Goal: Task Accomplishment & Management: Complete application form

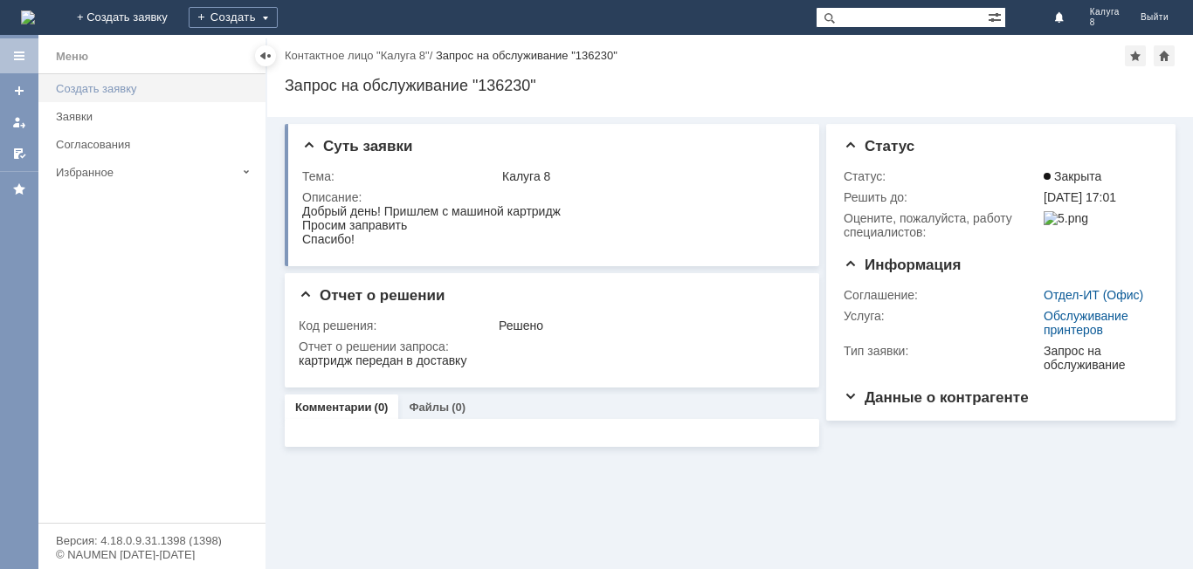
click at [106, 90] on div "Создать заявку" at bounding box center [155, 88] width 199 height 13
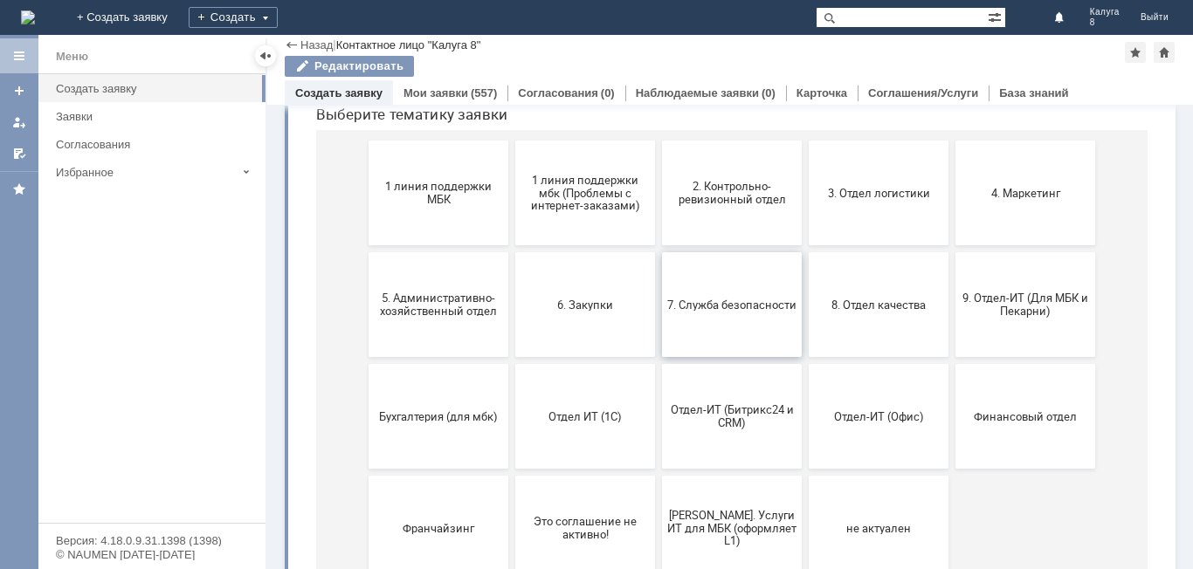
scroll to position [167, 0]
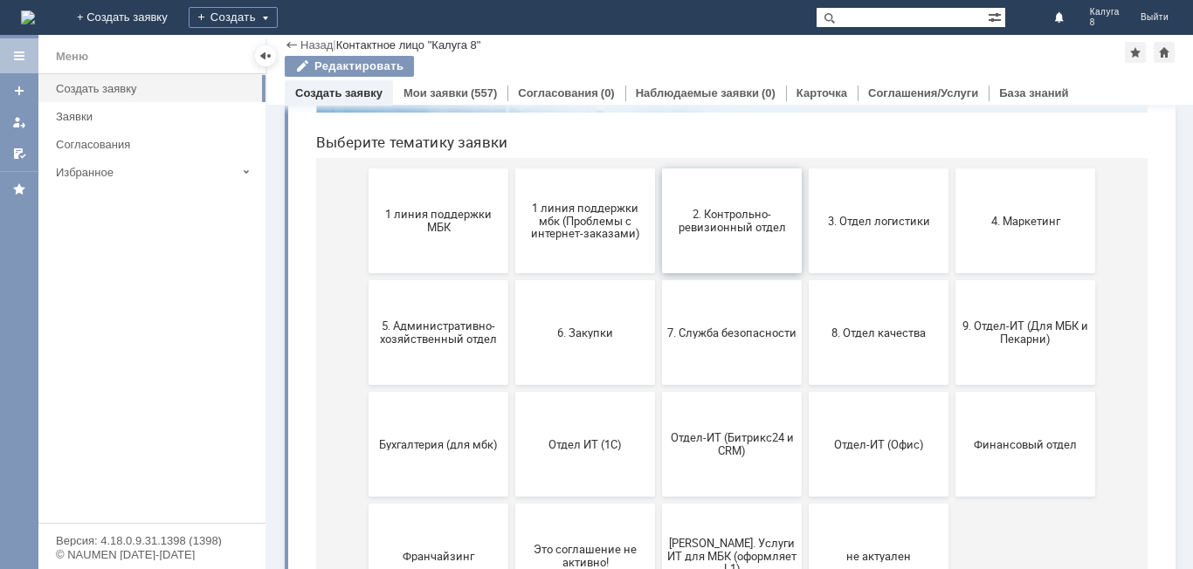
click at [743, 237] on button "2. Контрольно-ревизионный отдел" at bounding box center [732, 220] width 140 height 105
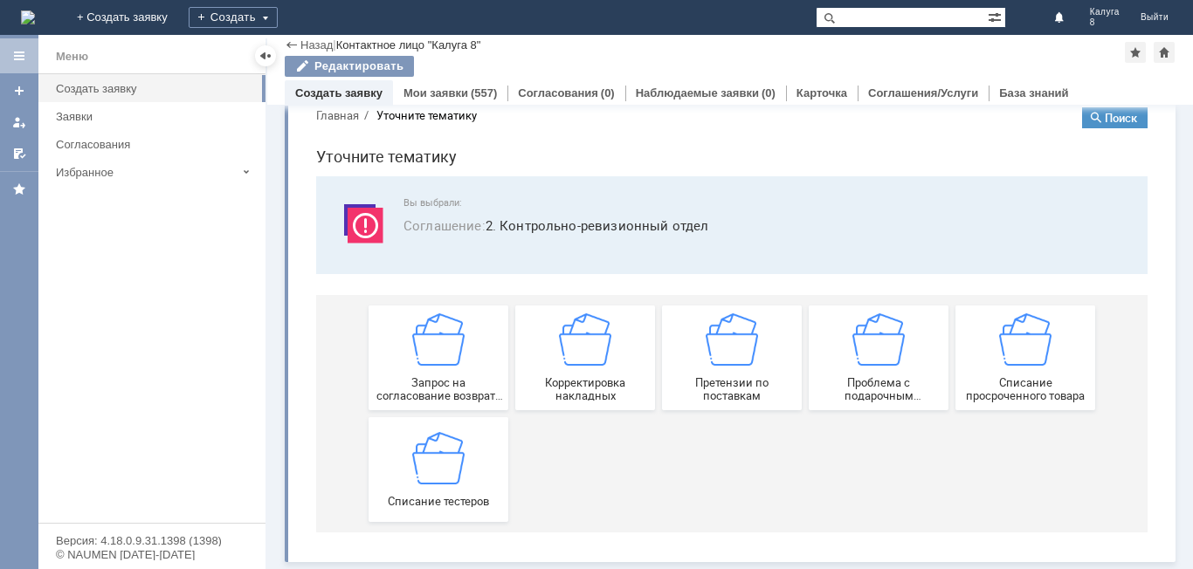
scroll to position [33, 0]
click at [425, 482] on img at bounding box center [438, 457] width 52 height 52
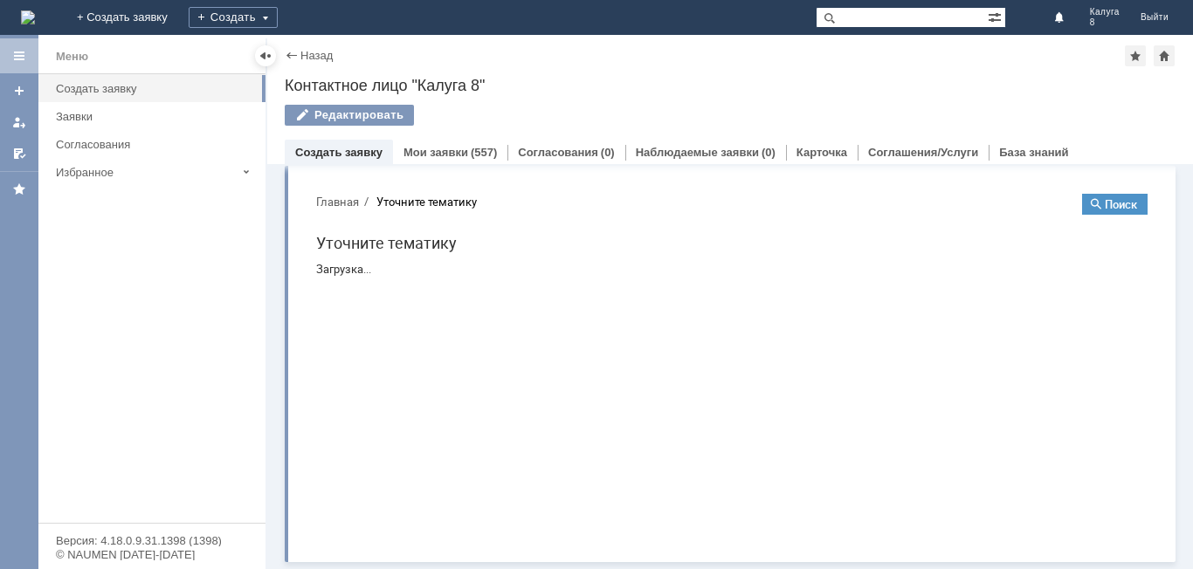
scroll to position [0, 0]
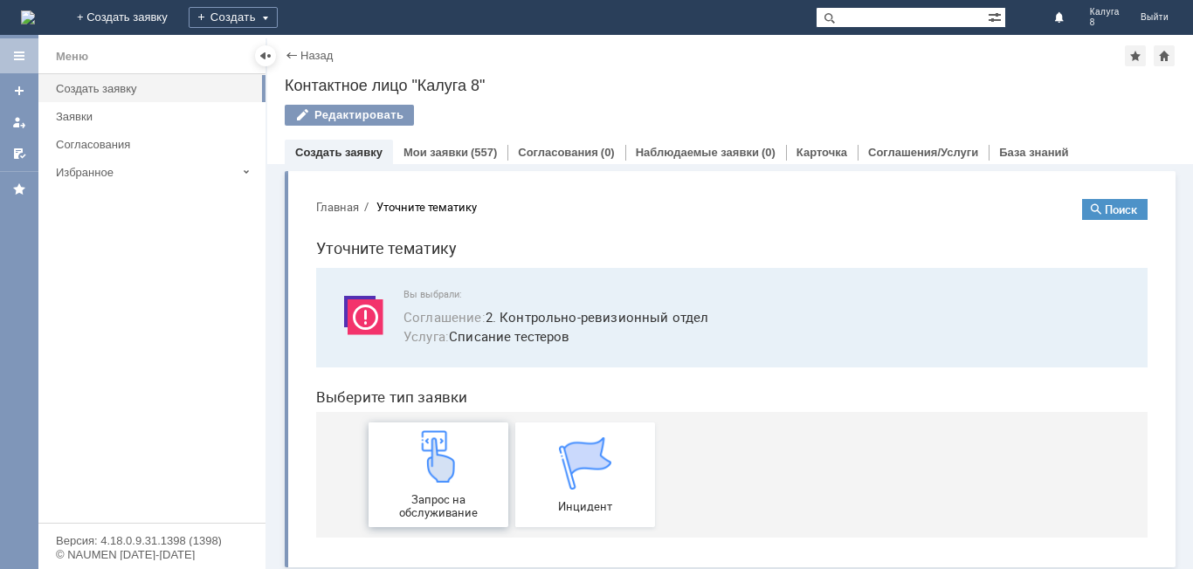
click at [453, 479] on img at bounding box center [438, 456] width 52 height 52
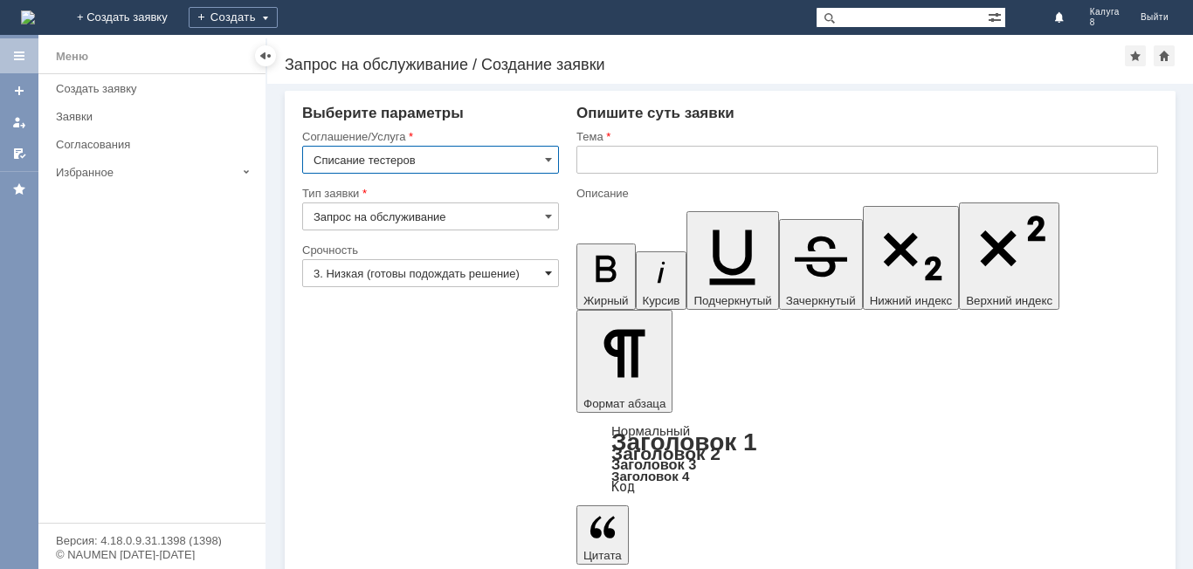
click at [547, 269] on span at bounding box center [548, 273] width 7 height 14
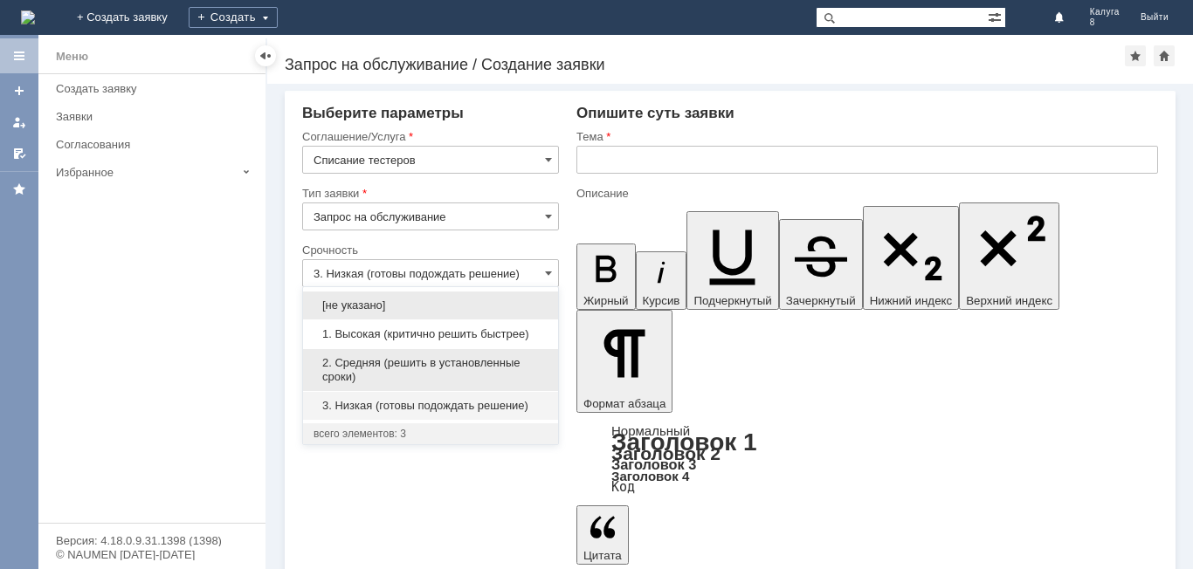
click at [431, 361] on span "2. Средняя (решить в установленные сроки)" at bounding box center [430, 370] width 234 height 28
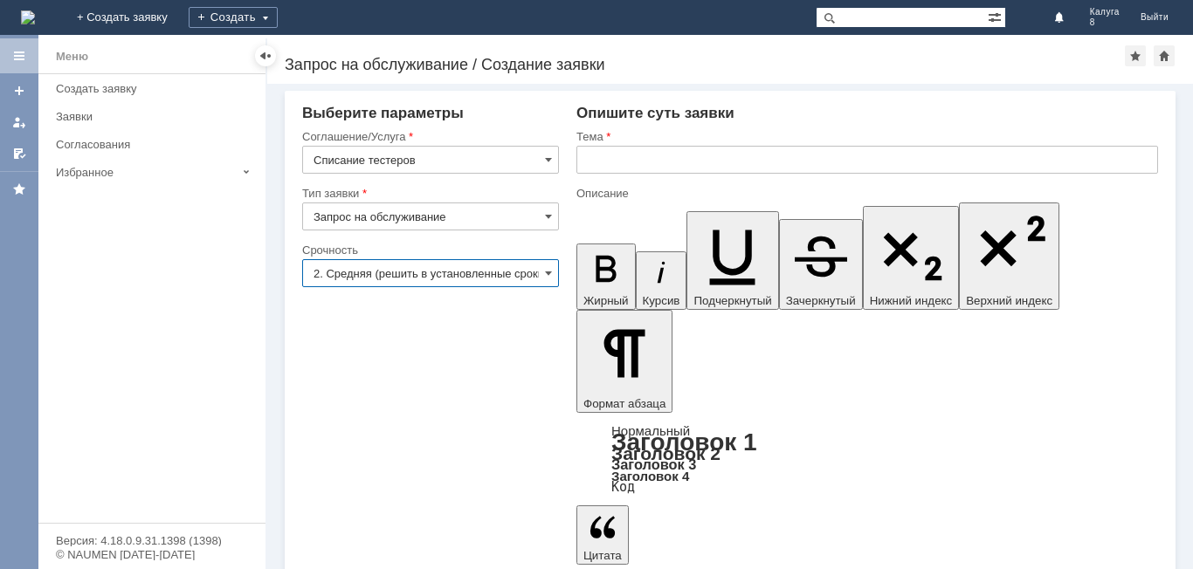
type input "2. Средняя (решить в установленные сроки)"
click at [623, 152] on input "text" at bounding box center [866, 160] width 581 height 28
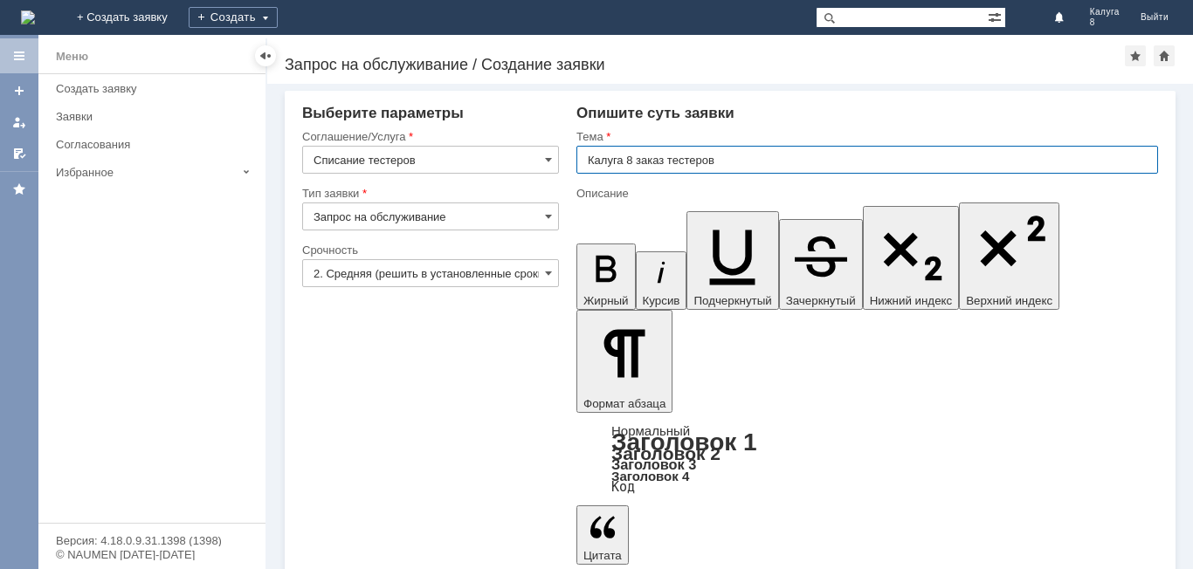
type input "Калуга 8 заказ тестеров"
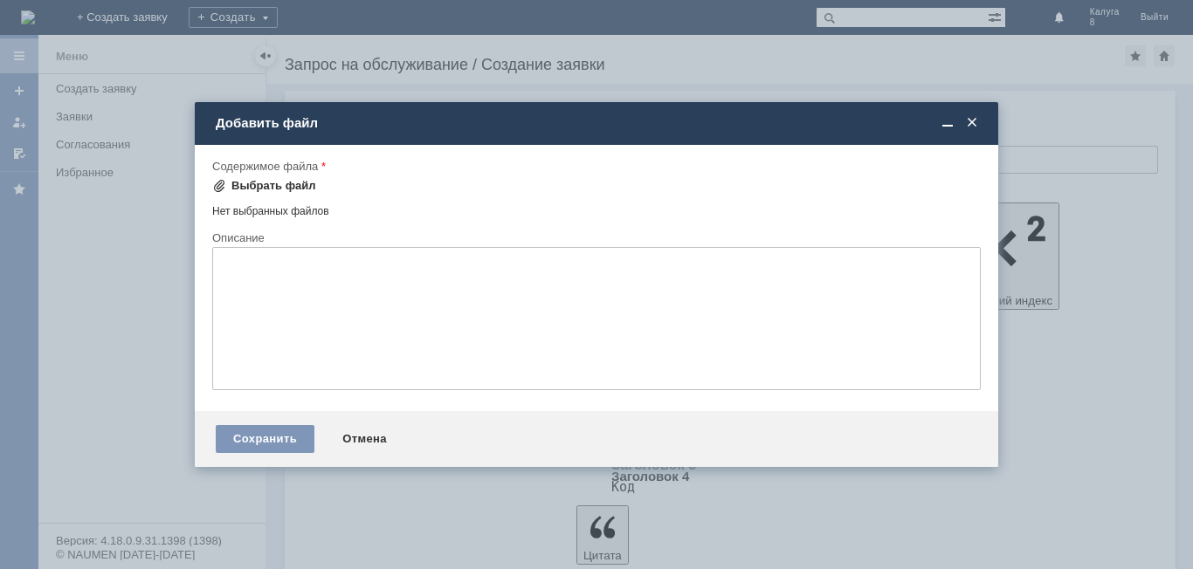
click at [244, 189] on div "Выбрать файл" at bounding box center [273, 186] width 85 height 14
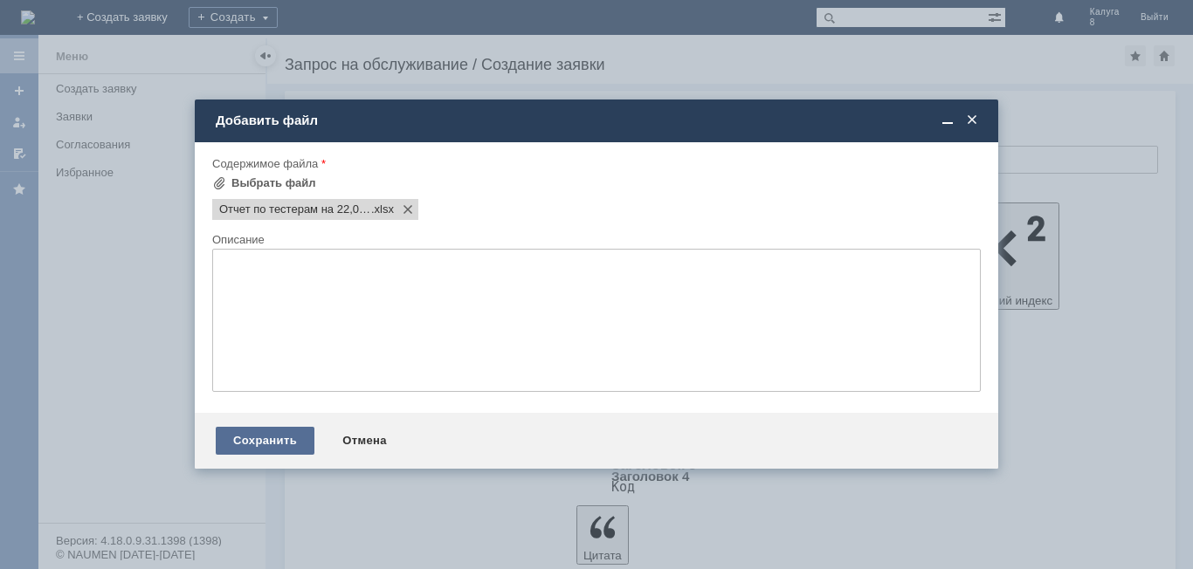
click at [266, 443] on div "Сохранить" at bounding box center [265, 441] width 99 height 28
